Goal: Information Seeking & Learning: Learn about a topic

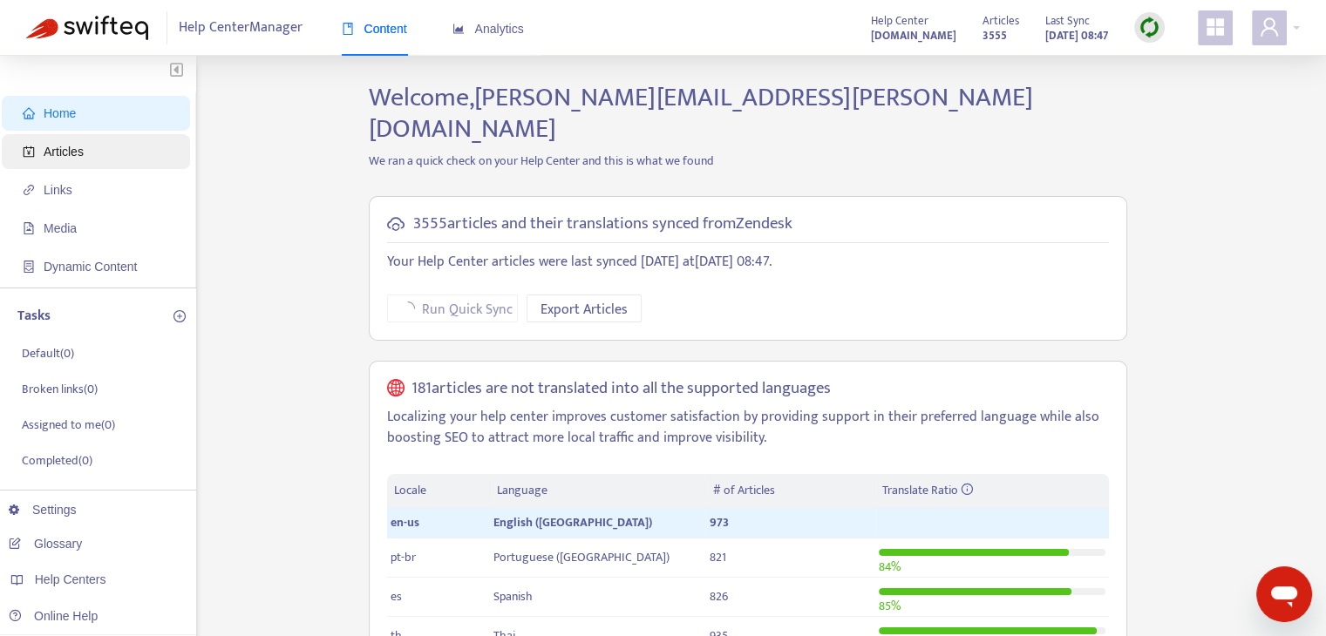
click at [105, 154] on span "Articles" at bounding box center [99, 151] width 153 height 35
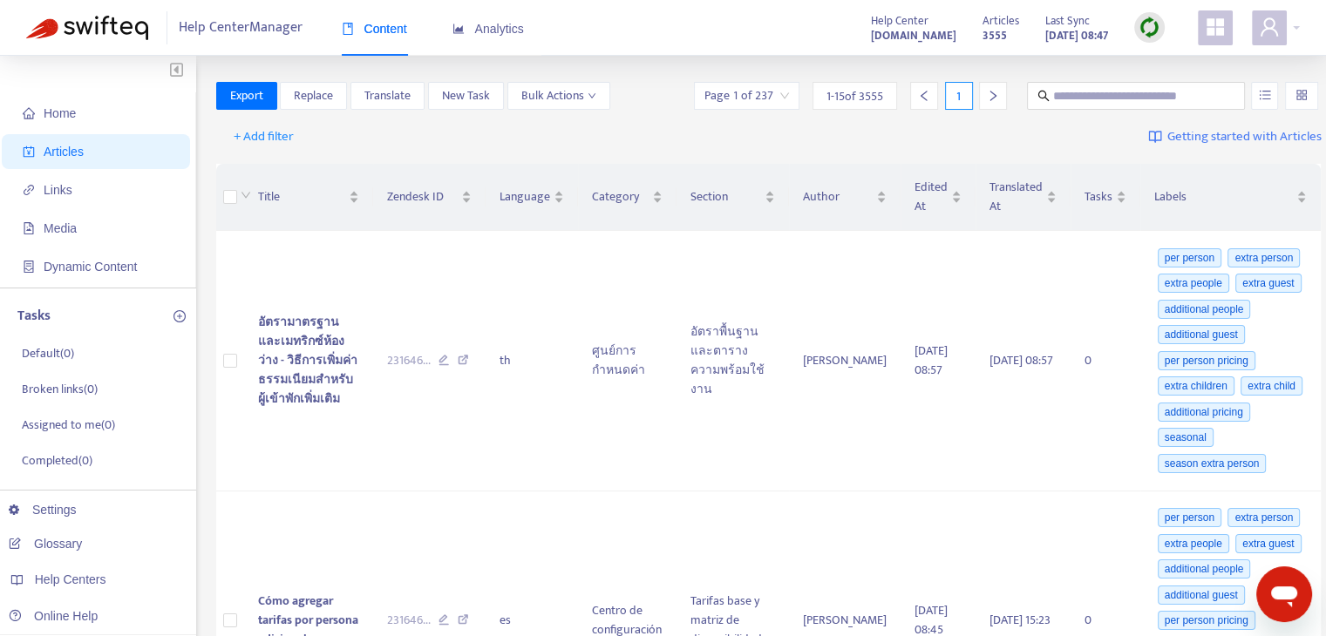
click at [1147, 32] on img at bounding box center [1150, 28] width 22 height 22
click at [1165, 63] on link "Quick Sync" at bounding box center [1185, 63] width 74 height 20
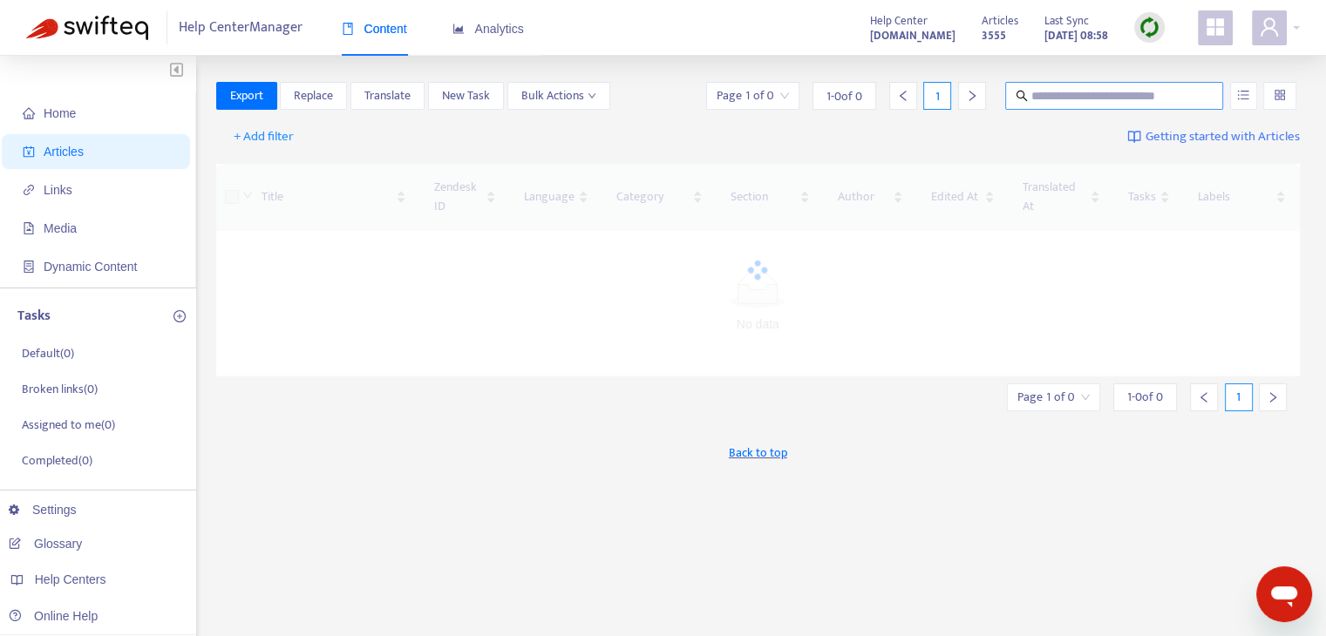
click at [1075, 99] on input "text" at bounding box center [1114, 95] width 167 height 19
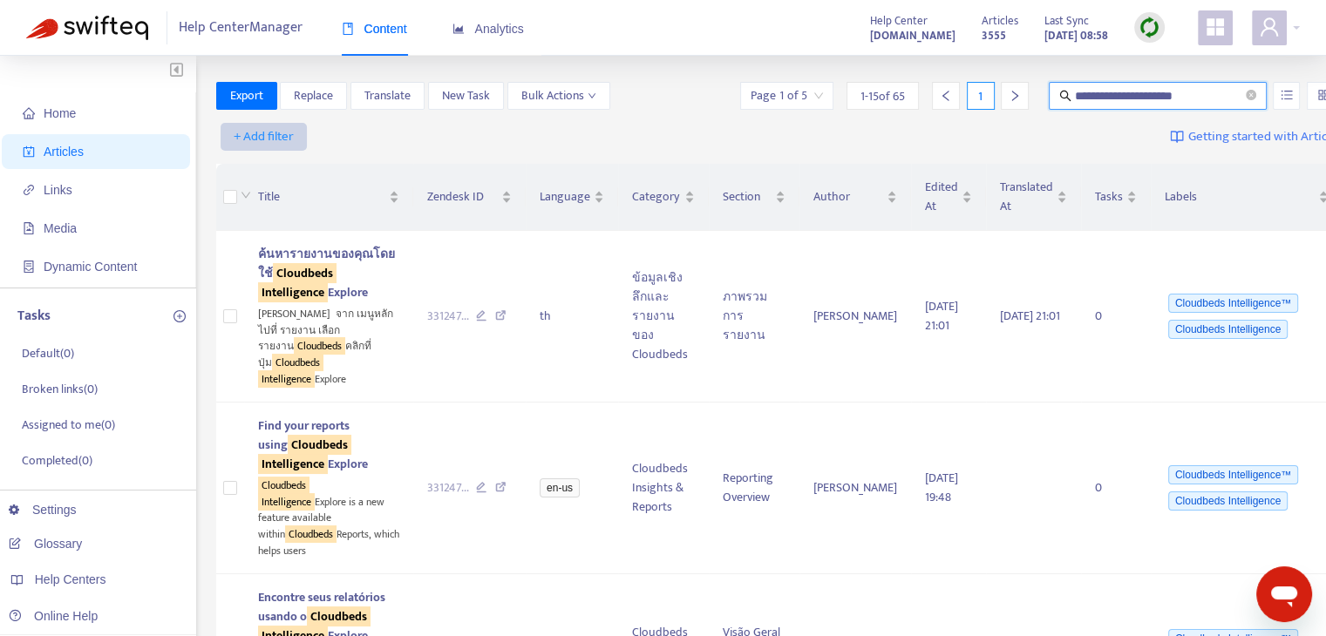
click at [275, 139] on span "+ Add filter" at bounding box center [264, 136] width 60 height 21
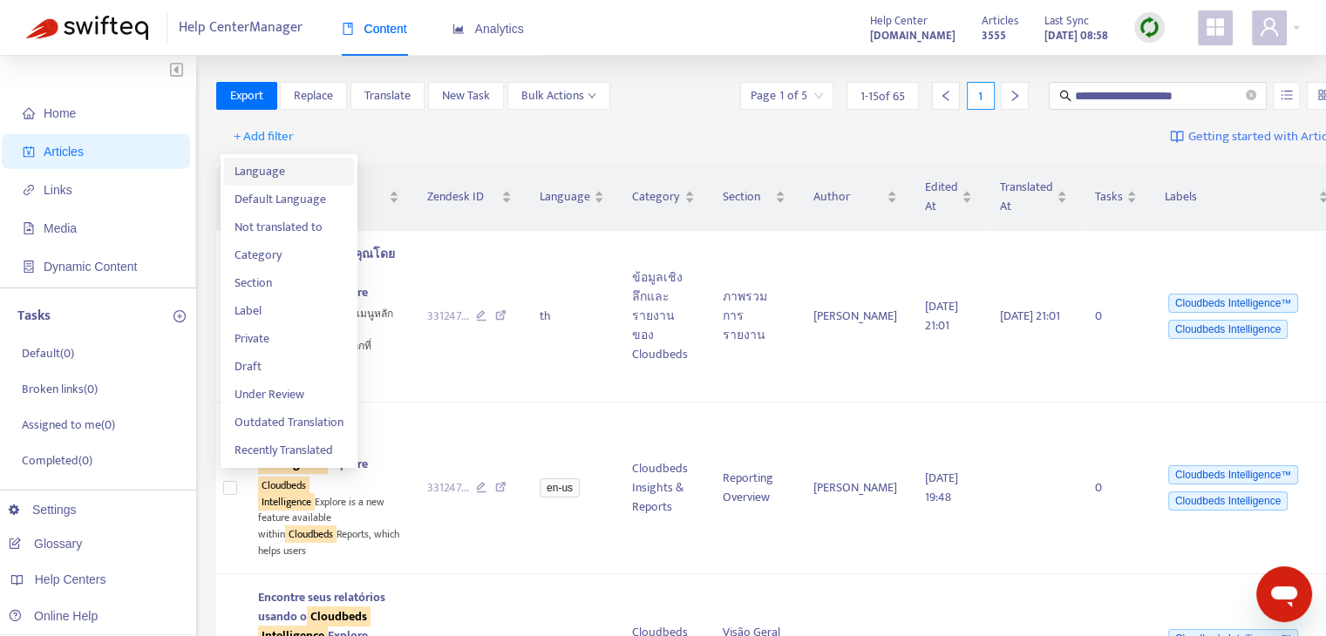
click at [319, 177] on span "Language" at bounding box center [289, 171] width 109 height 19
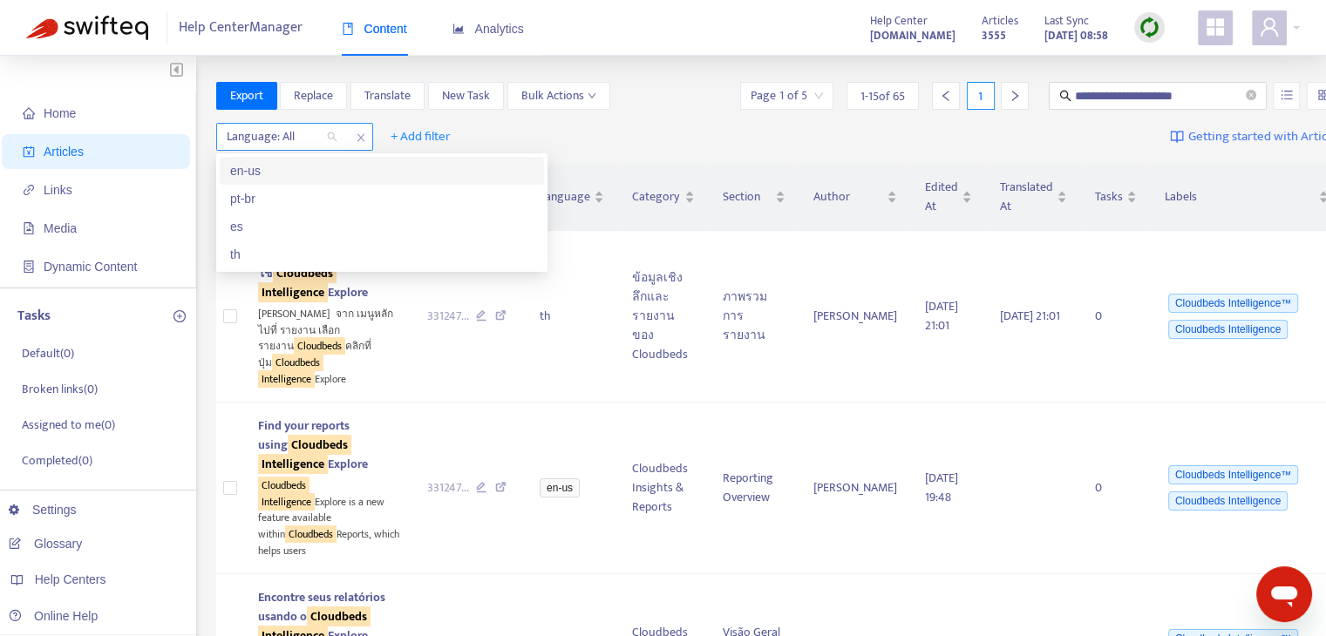
click at [333, 140] on div "Language: All" at bounding box center [282, 137] width 130 height 26
click at [318, 167] on div "en-us" at bounding box center [381, 170] width 303 height 19
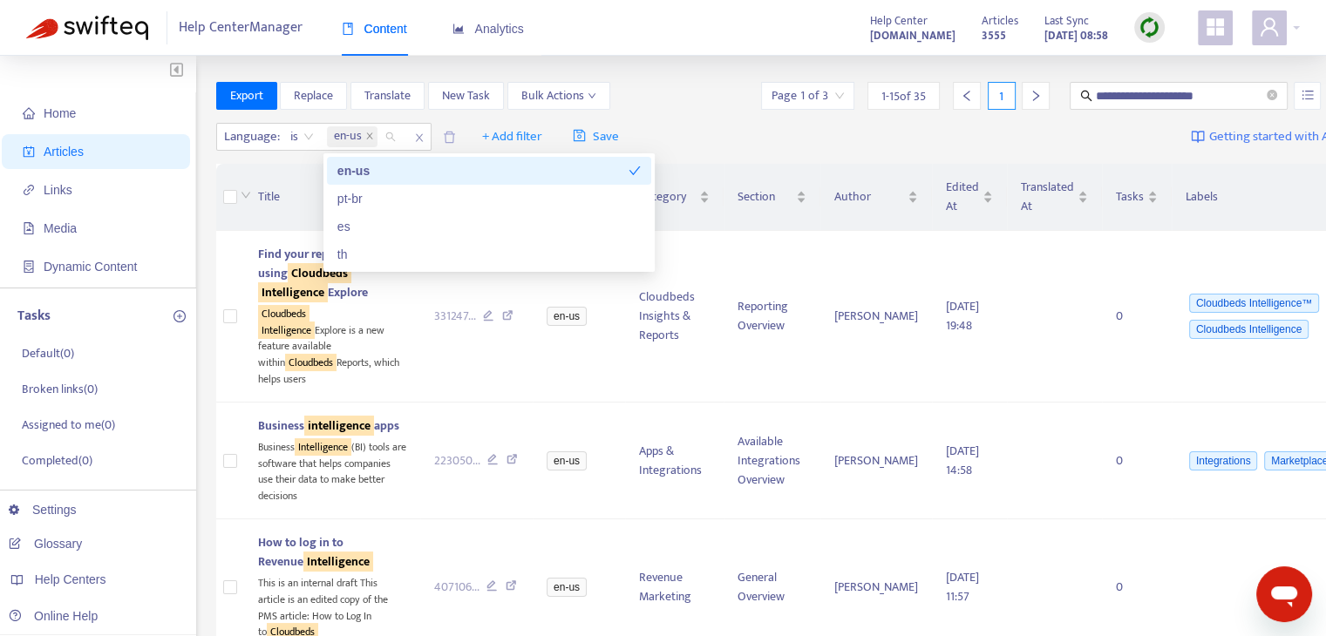
click at [738, 153] on div "Language : is en-us + Add filter Save Getting started with Articles" at bounding box center [790, 137] width 1148 height 41
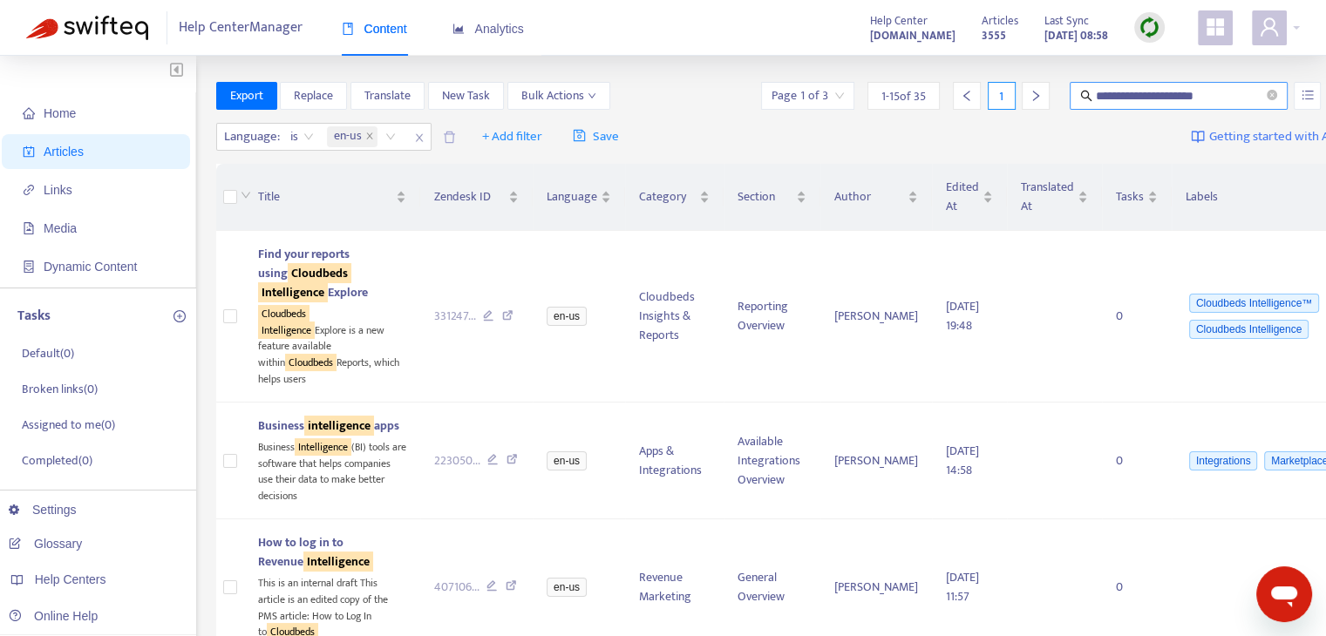
click at [1102, 88] on input "**********" at bounding box center [1179, 95] width 167 height 19
click at [1177, 92] on input "**********" at bounding box center [1179, 95] width 167 height 19
type input "**********"
drag, startPoint x: 773, startPoint y: 86, endPoint x: 783, endPoint y: 91, distance: 10.5
click at [772, 87] on input "search" at bounding box center [808, 96] width 72 height 26
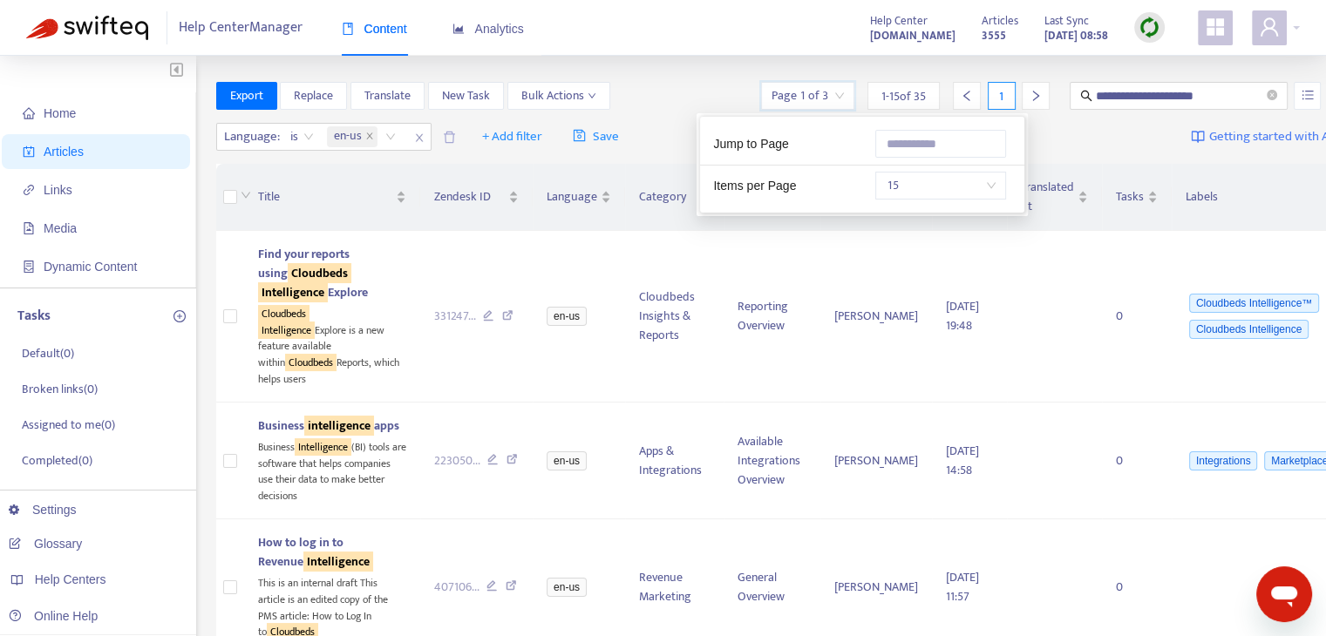
click at [966, 180] on span "15" at bounding box center [941, 186] width 110 height 26
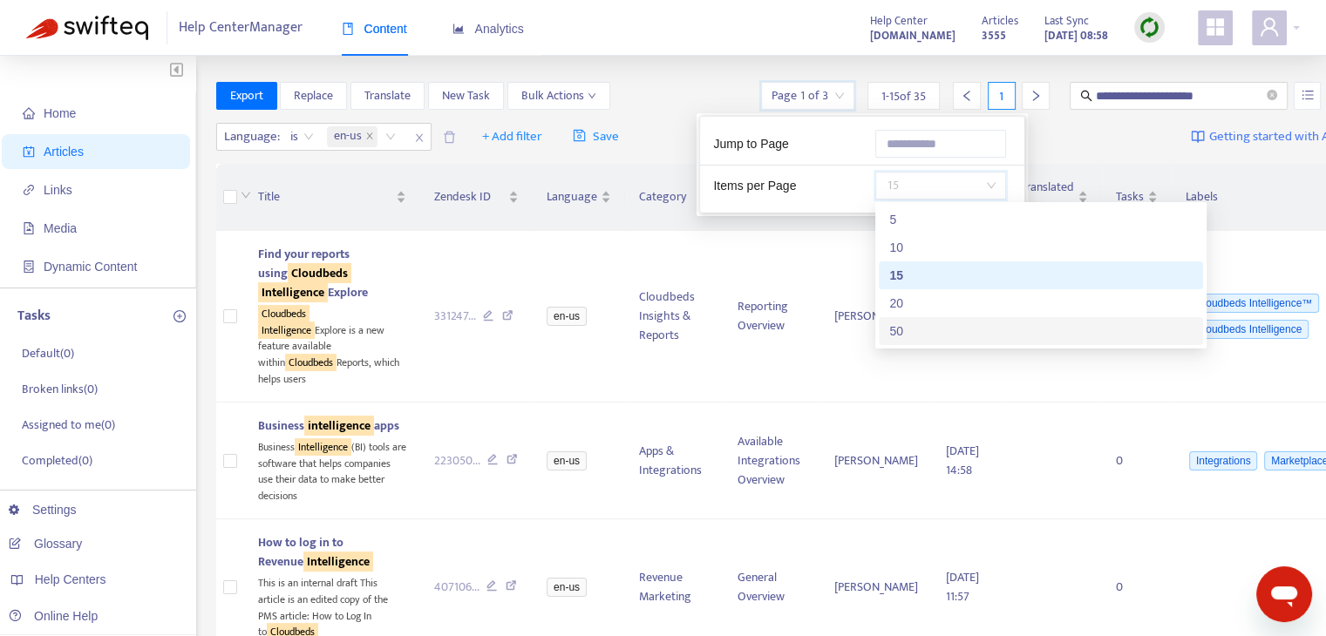
click at [947, 326] on div "50" at bounding box center [1040, 331] width 303 height 19
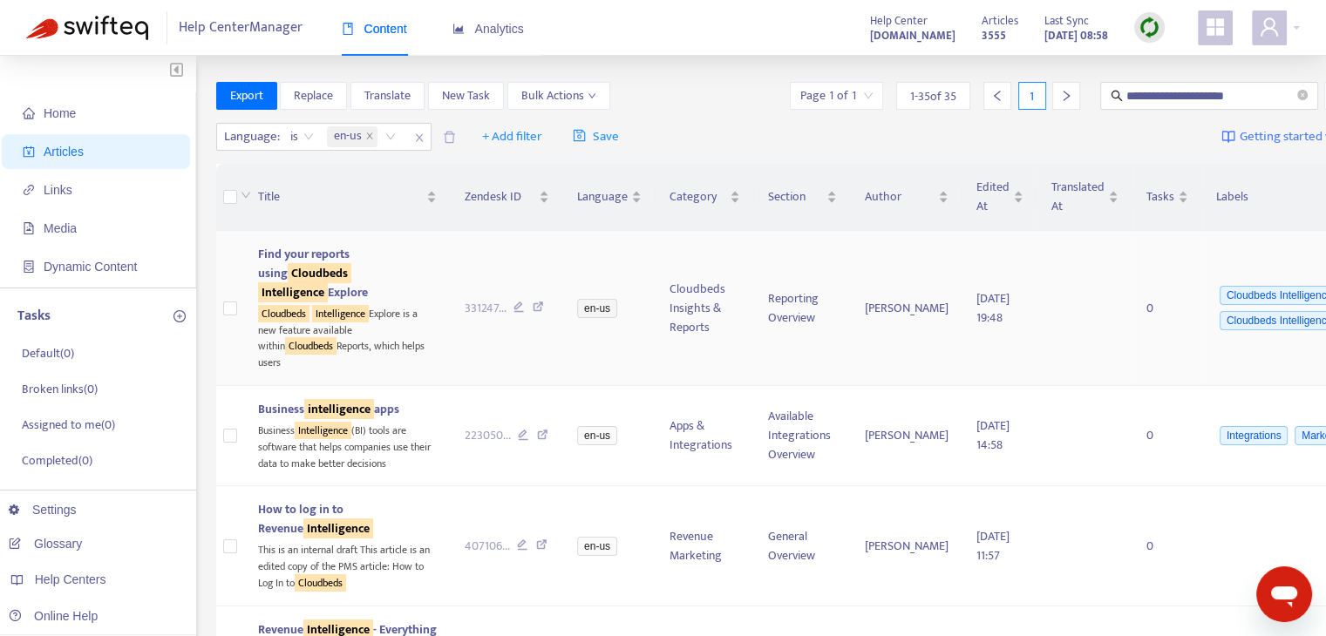
drag, startPoint x: 310, startPoint y: 281, endPoint x: 819, endPoint y: 294, distance: 508.4
click at [851, 294] on td "Gabriela Garcia" at bounding box center [907, 308] width 112 height 155
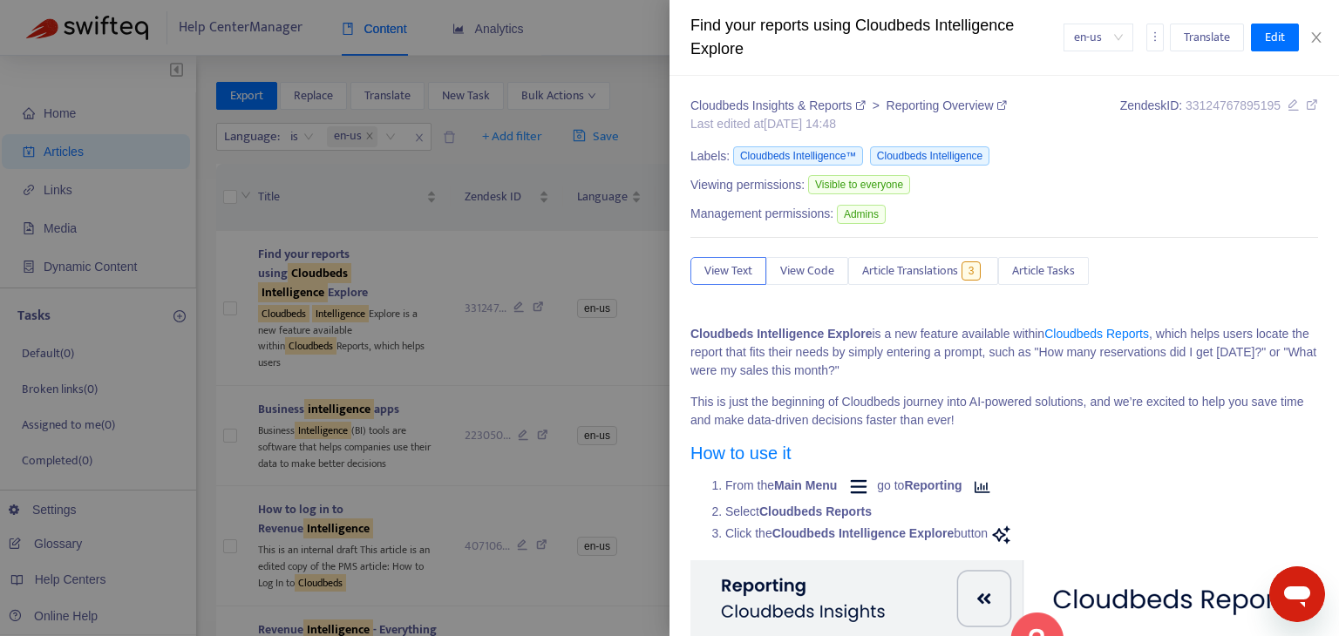
click at [1306, 105] on icon at bounding box center [1312, 105] width 12 height 12
click at [1319, 44] on div "Find your reports using Cloudbeds Intelligence Explore en-us Translate Edit" at bounding box center [1005, 38] width 670 height 76
click at [1320, 39] on icon "close" at bounding box center [1316, 38] width 14 height 14
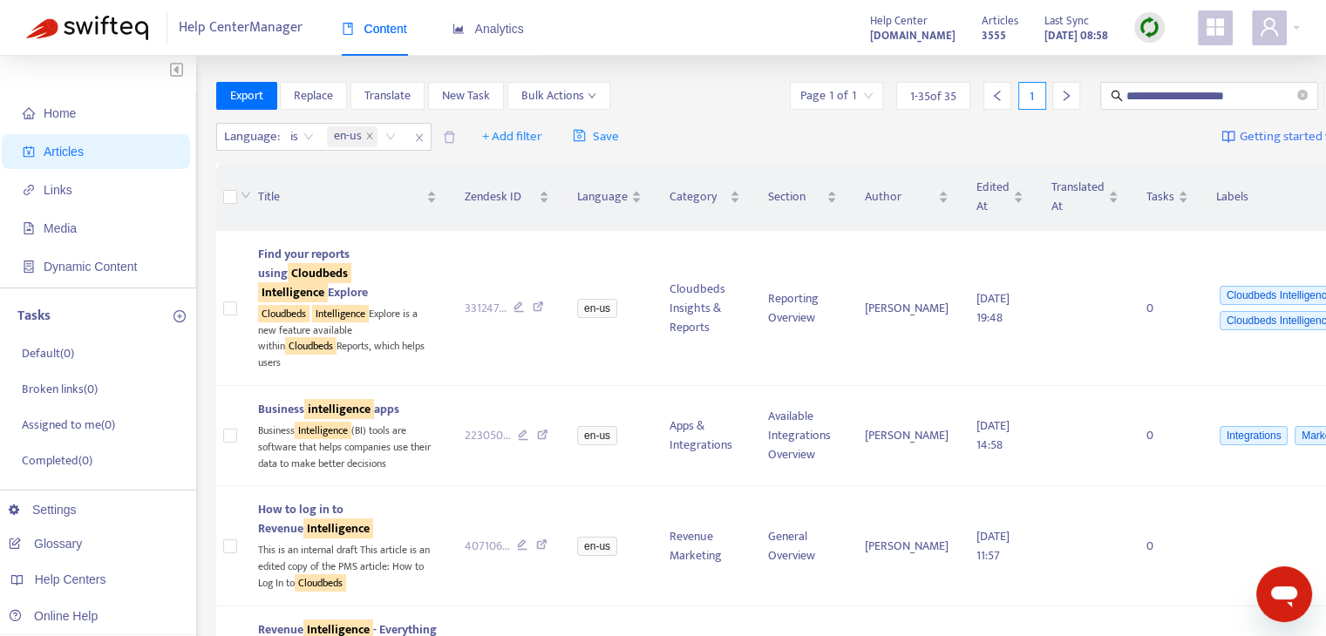
scroll to position [1102, 0]
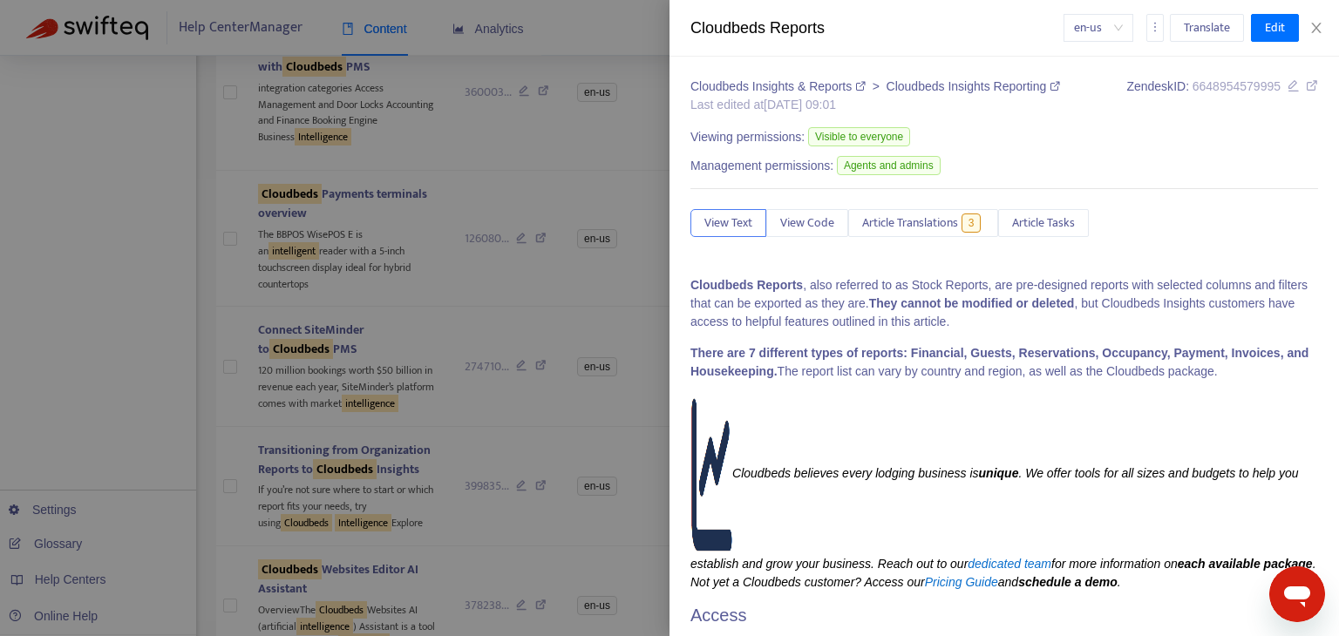
click at [1306, 90] on icon at bounding box center [1312, 85] width 12 height 12
click at [1321, 28] on icon "close" at bounding box center [1316, 28] width 14 height 14
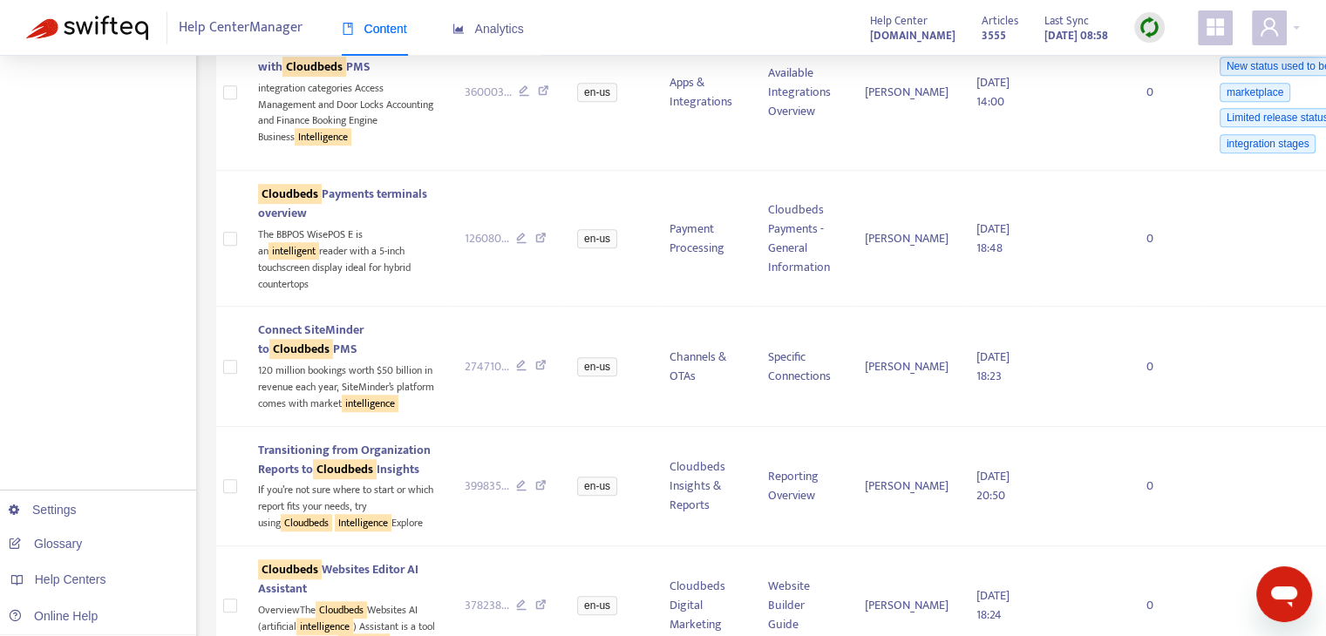
scroll to position [2127, 0]
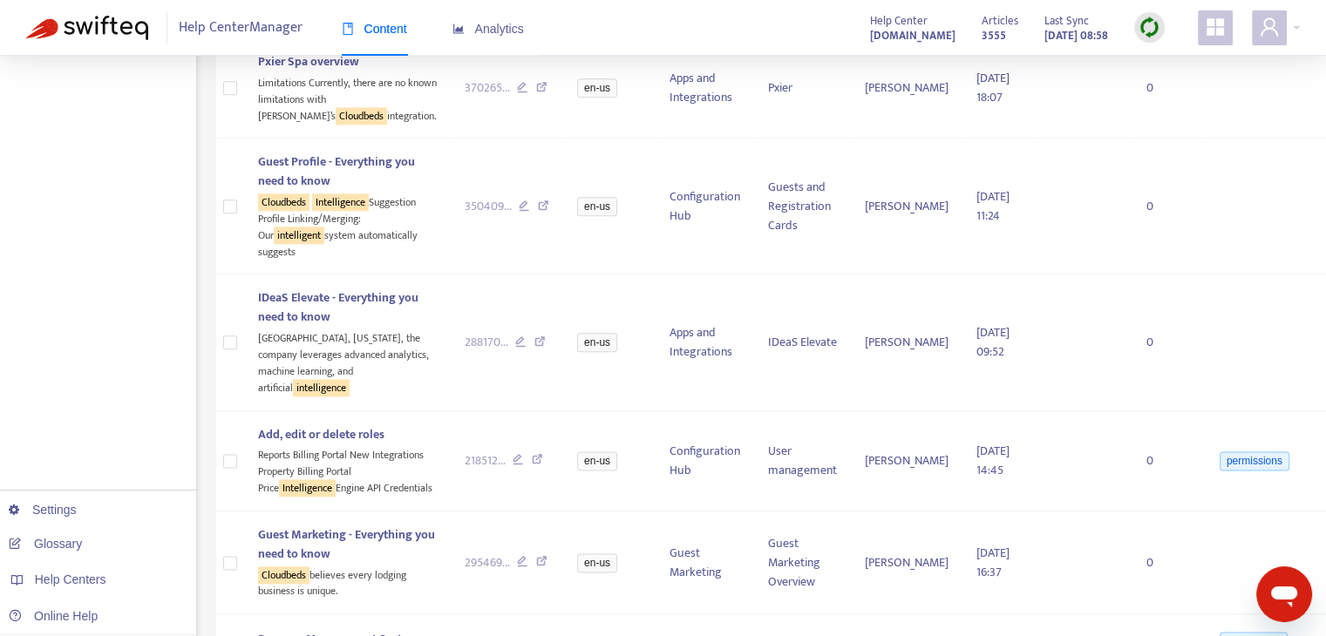
drag, startPoint x: 274, startPoint y: 194, endPoint x: 319, endPoint y: 192, distance: 45.4
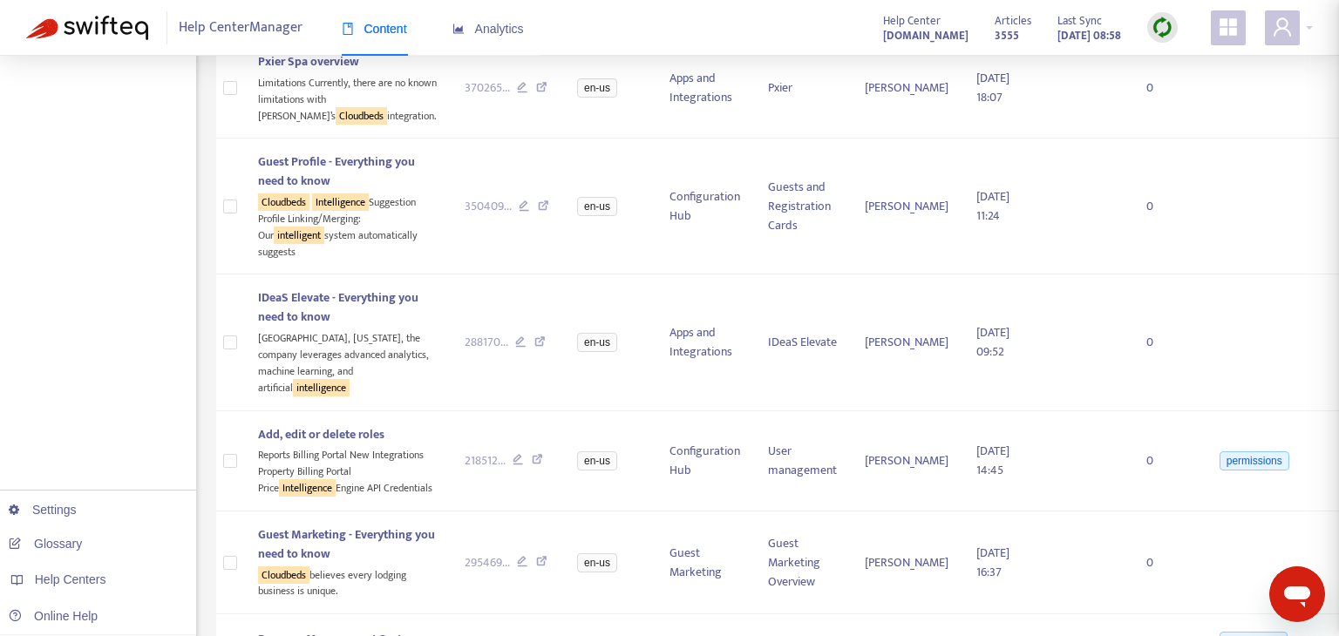
click at [297, 193] on div at bounding box center [669, 318] width 1339 height 636
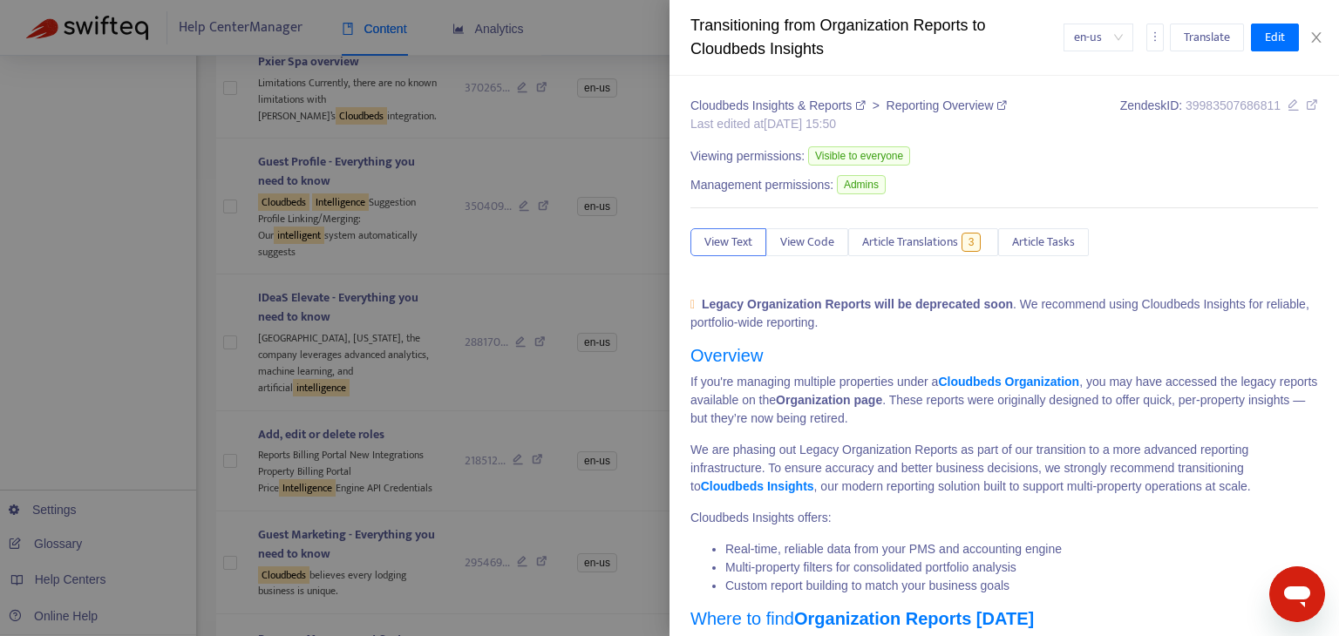
click at [1306, 105] on icon at bounding box center [1312, 105] width 12 height 12
click at [1324, 32] on button "Close" at bounding box center [1316, 38] width 24 height 17
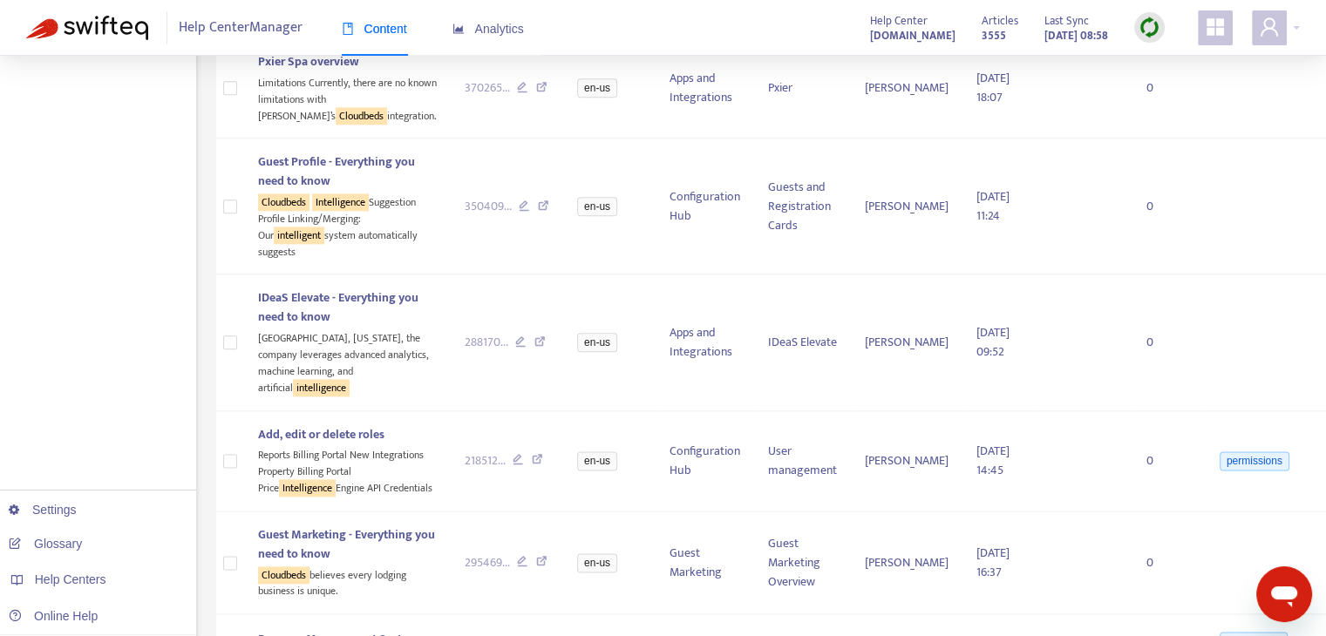
scroll to position [2525, 0]
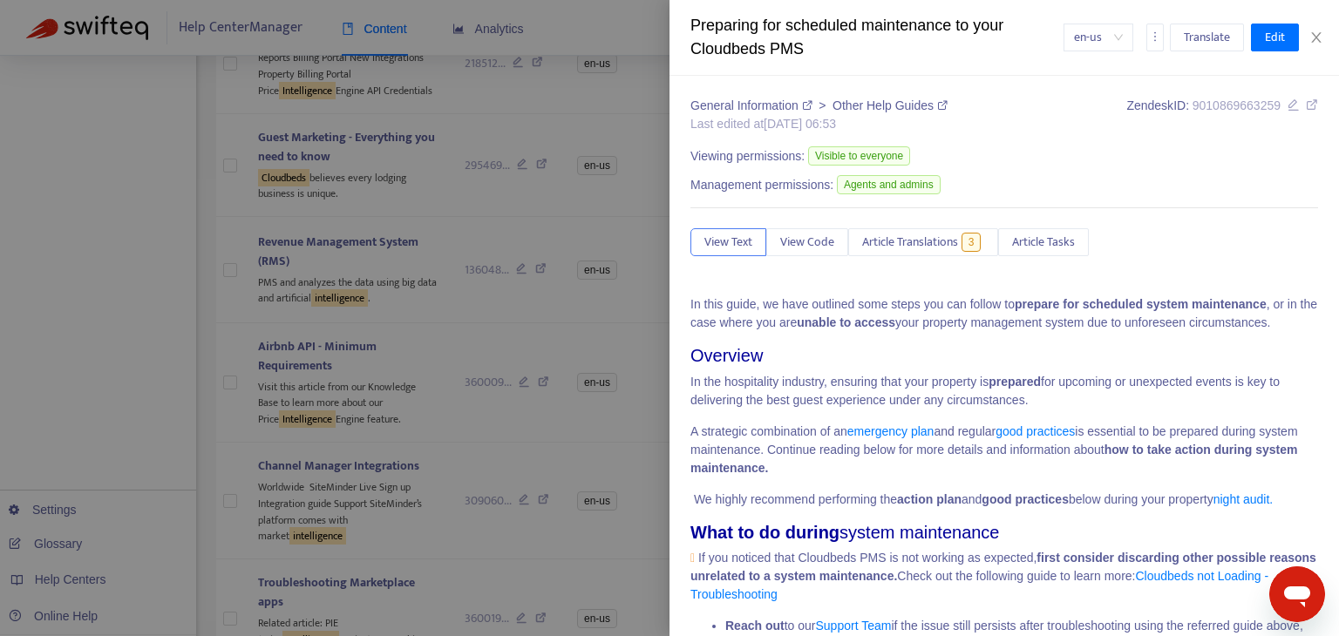
click at [1306, 108] on icon at bounding box center [1312, 105] width 12 height 12
click at [1318, 39] on icon "close" at bounding box center [1316, 37] width 10 height 10
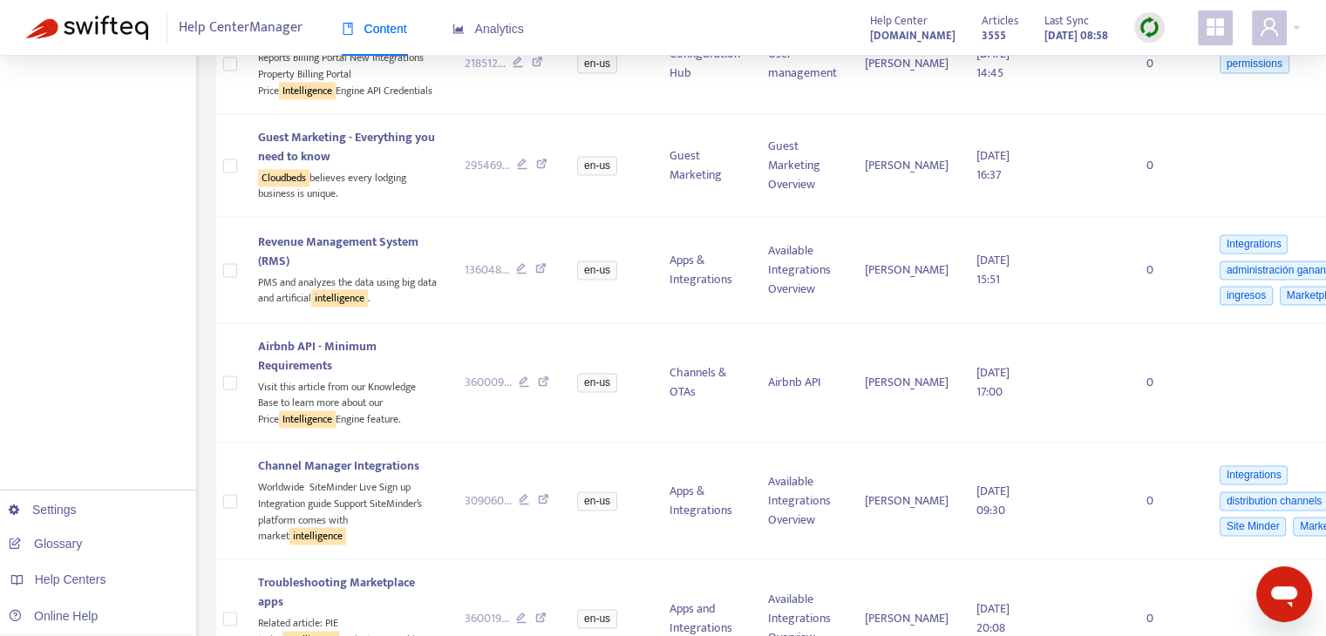
scroll to position [3334, 0]
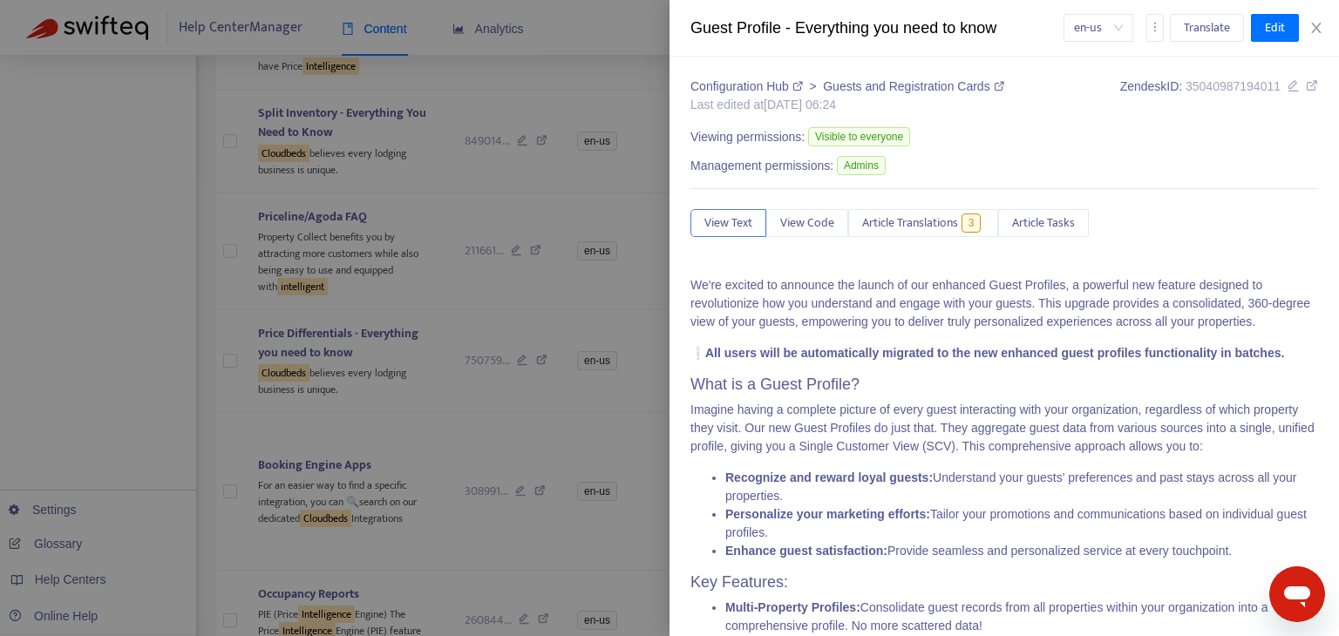
click at [1306, 88] on icon at bounding box center [1312, 85] width 12 height 12
click at [1324, 29] on button "Close" at bounding box center [1316, 28] width 24 height 17
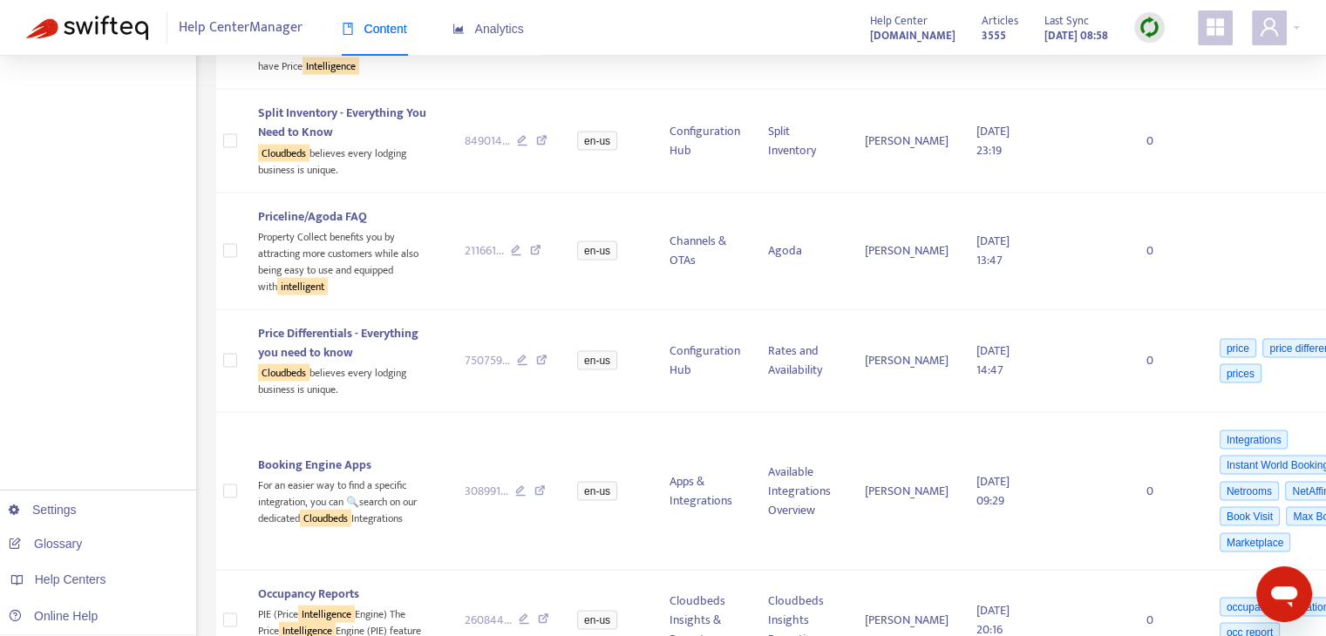
scroll to position [0, 0]
